Goal: Navigation & Orientation: Find specific page/section

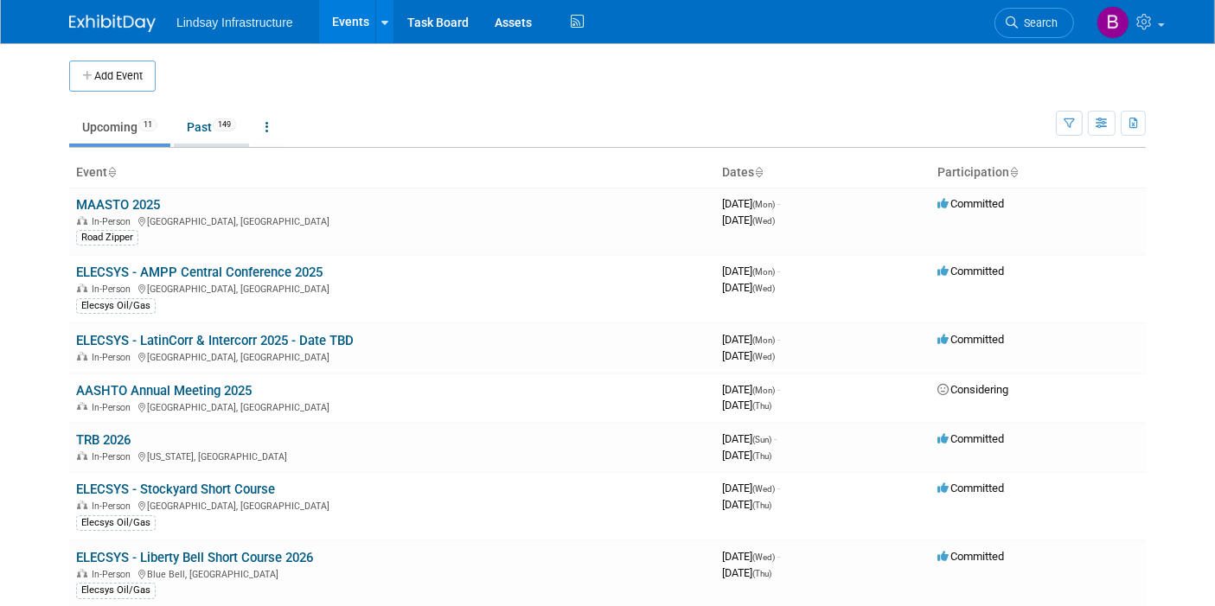
click at [210, 130] on link "Past 149" at bounding box center [211, 127] width 75 height 33
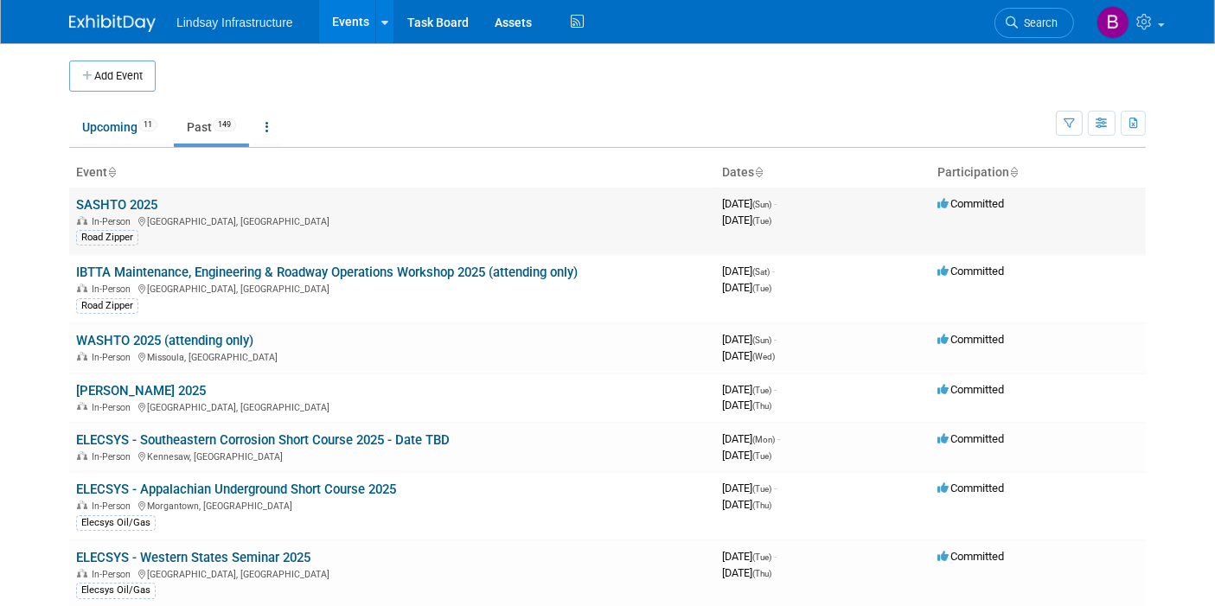
click at [141, 201] on link "SASHTO 2025" at bounding box center [116, 205] width 81 height 16
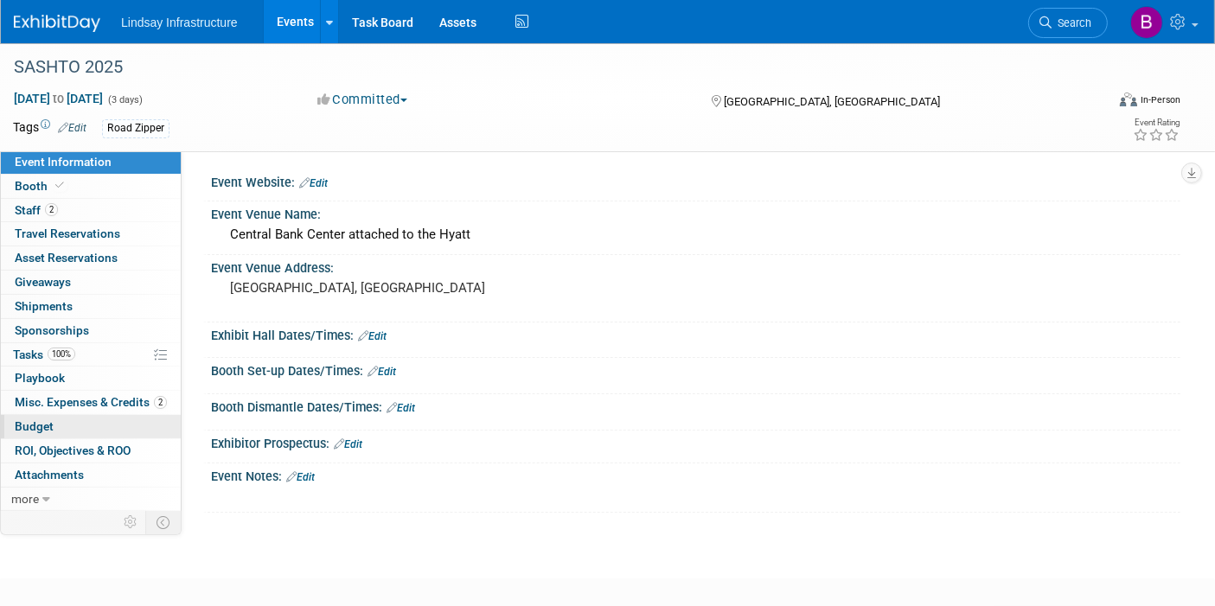
click at [58, 421] on link "Budget" at bounding box center [91, 426] width 180 height 23
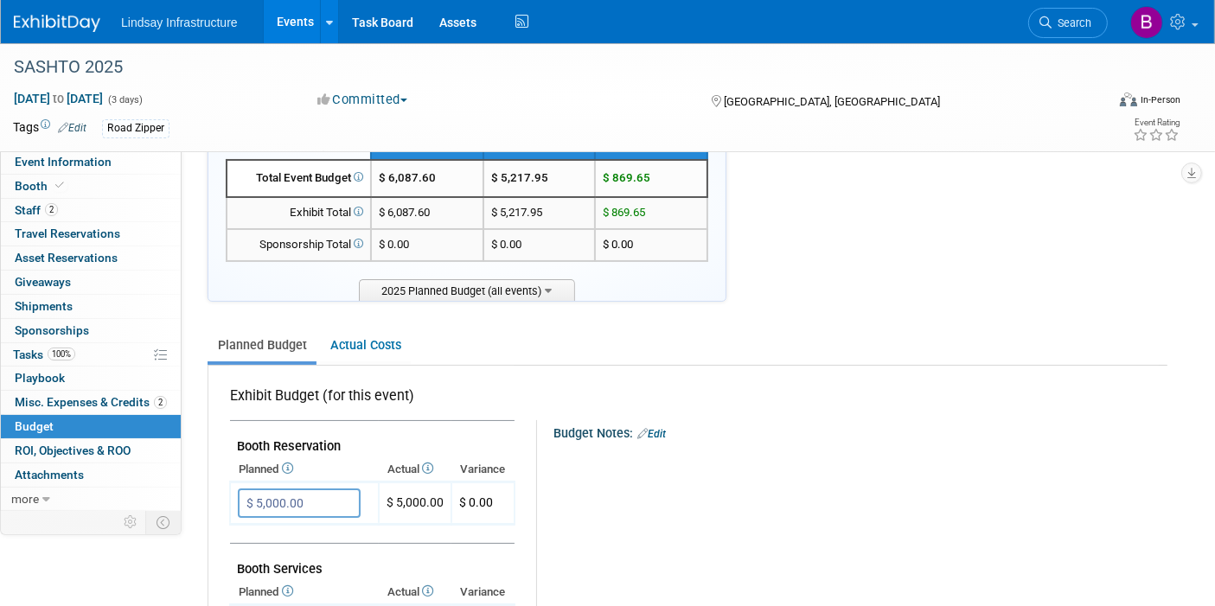
scroll to position [96, 0]
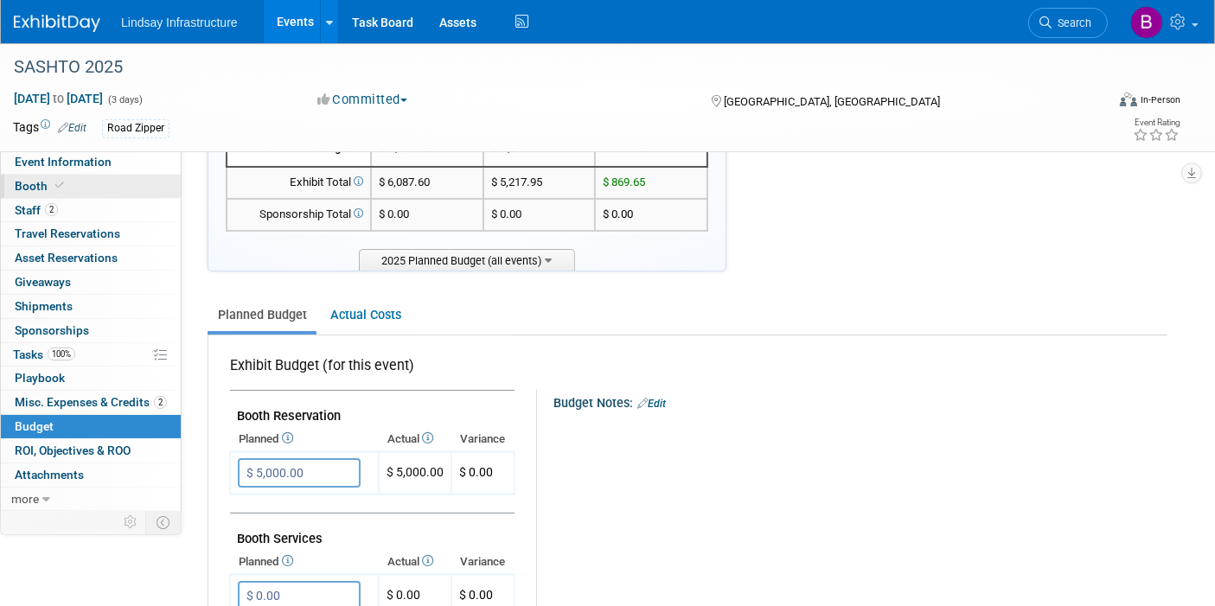
click at [36, 179] on span "Booth" at bounding box center [41, 186] width 53 height 14
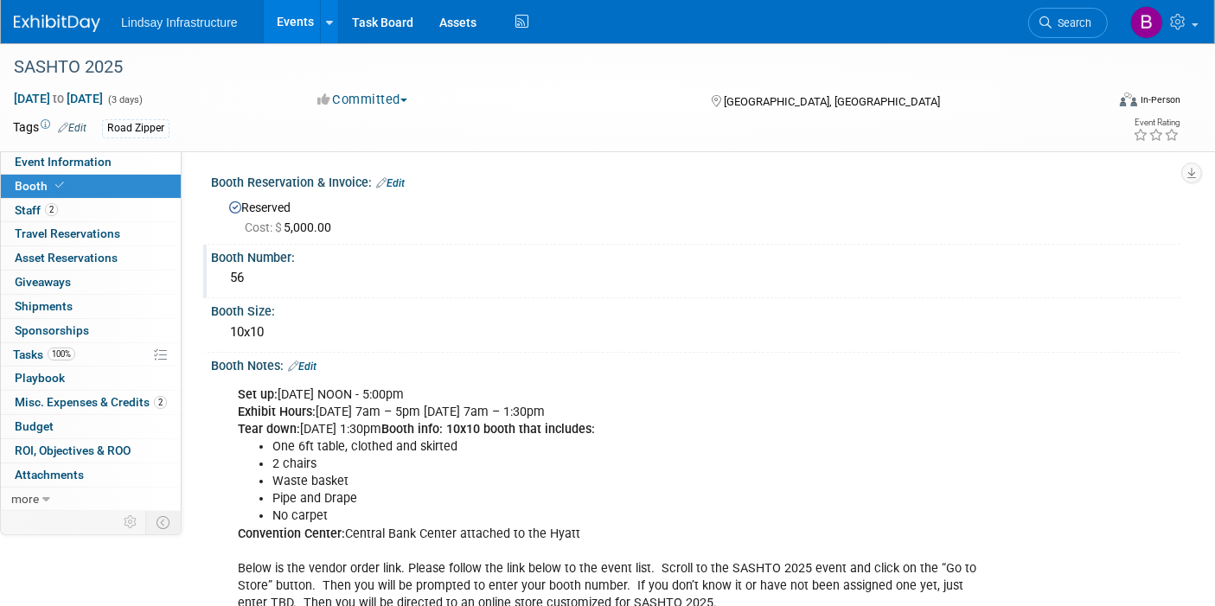
scroll to position [0, 0]
click at [51, 159] on span "Event Information" at bounding box center [63, 162] width 97 height 14
